Goal: Find contact information: Find contact information

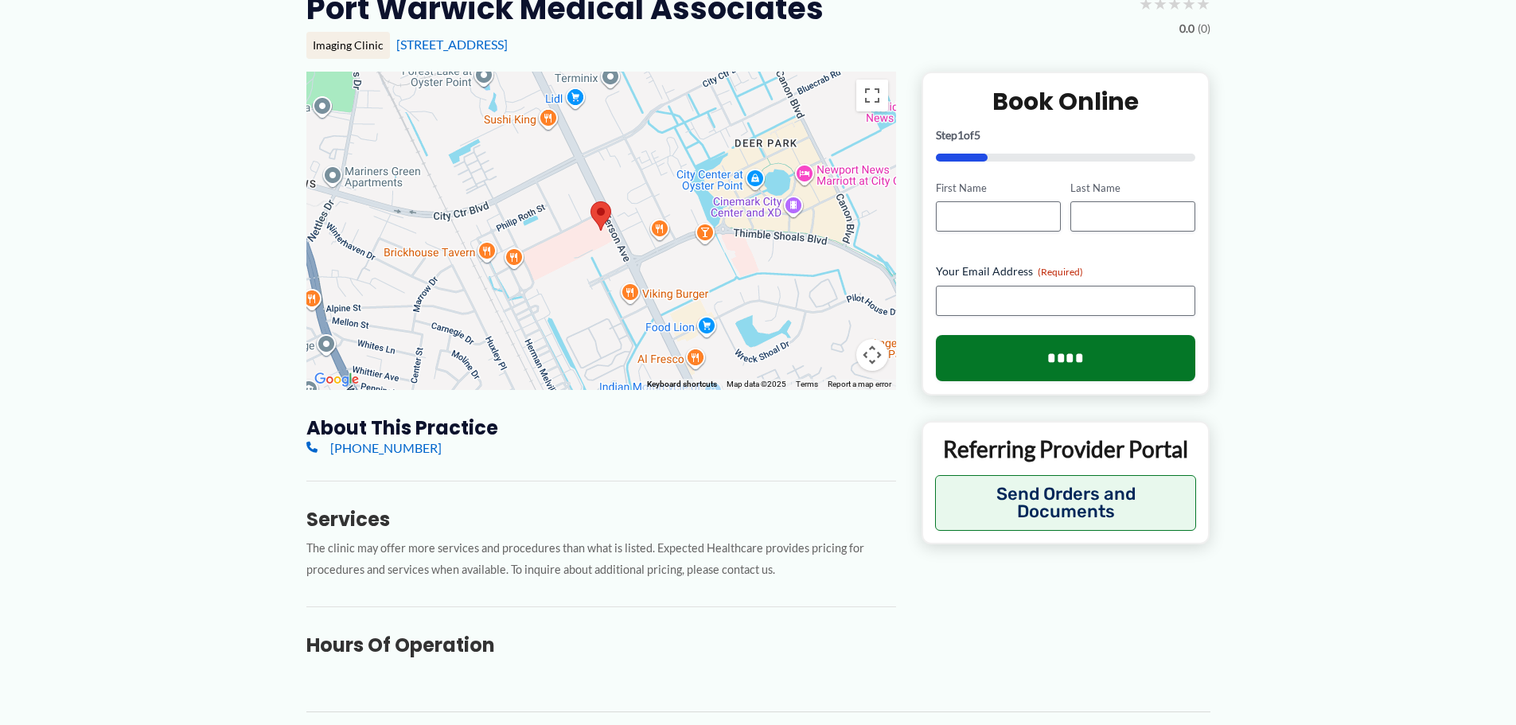
scroll to position [159, 0]
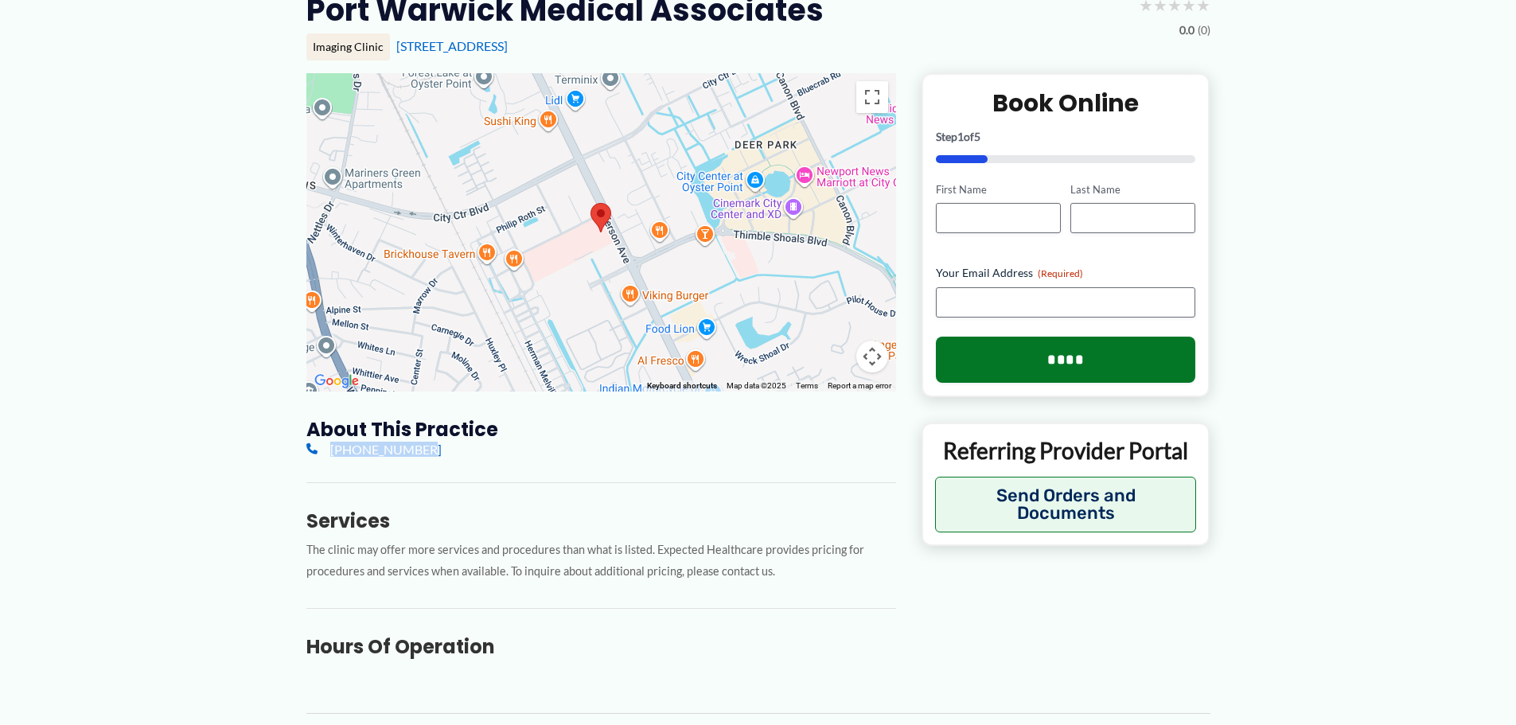
drag, startPoint x: 446, startPoint y: 451, endPoint x: 405, endPoint y: 449, distance: 40.7
click at [405, 449] on div "[PHONE_NUMBER]" at bounding box center [601, 449] width 590 height 15
click at [439, 450] on div "[PHONE_NUMBER]" at bounding box center [601, 449] width 590 height 15
click at [446, 448] on div "[PHONE_NUMBER]" at bounding box center [601, 449] width 590 height 15
drag, startPoint x: 467, startPoint y: 446, endPoint x: 416, endPoint y: 450, distance: 51.0
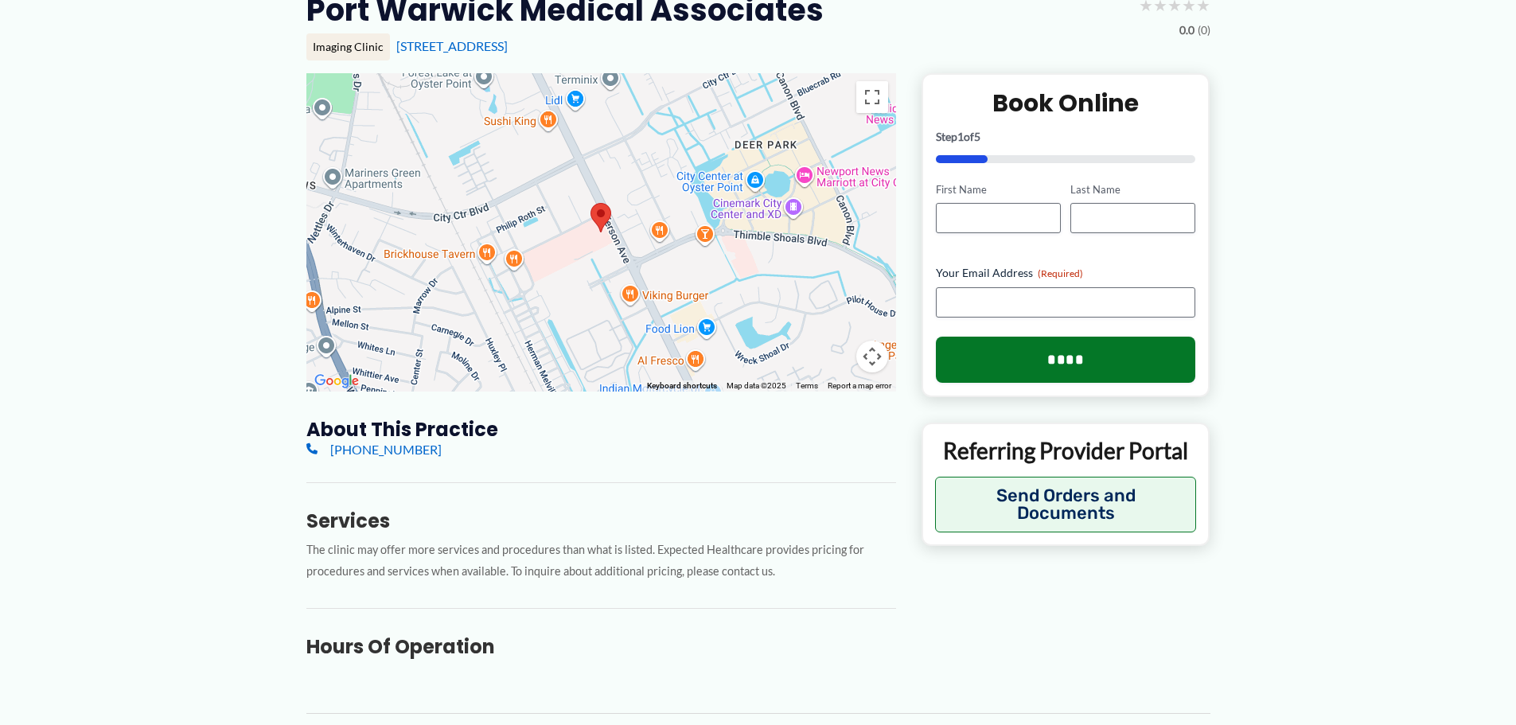
click at [416, 450] on div "[PHONE_NUMBER]" at bounding box center [601, 449] width 590 height 15
copy link "[PHONE_NUMBER]"
